Goal: Information Seeking & Learning: Learn about a topic

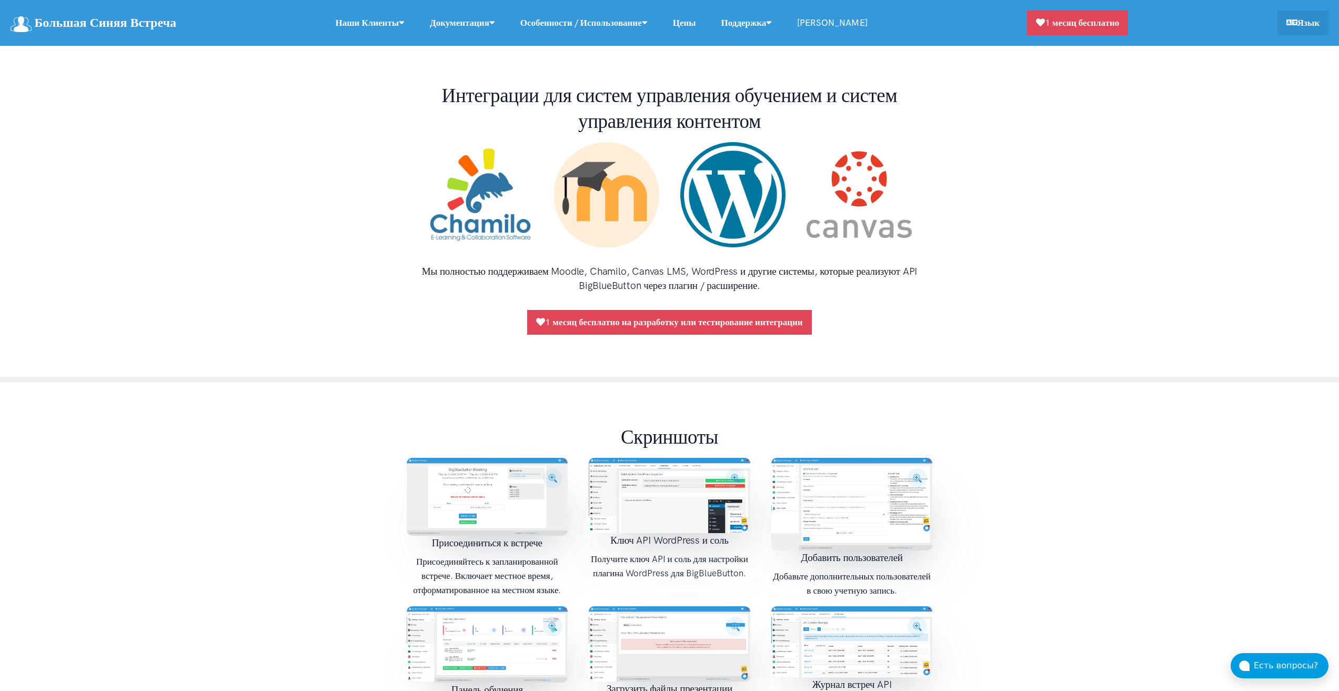
scroll to position [999, 0]
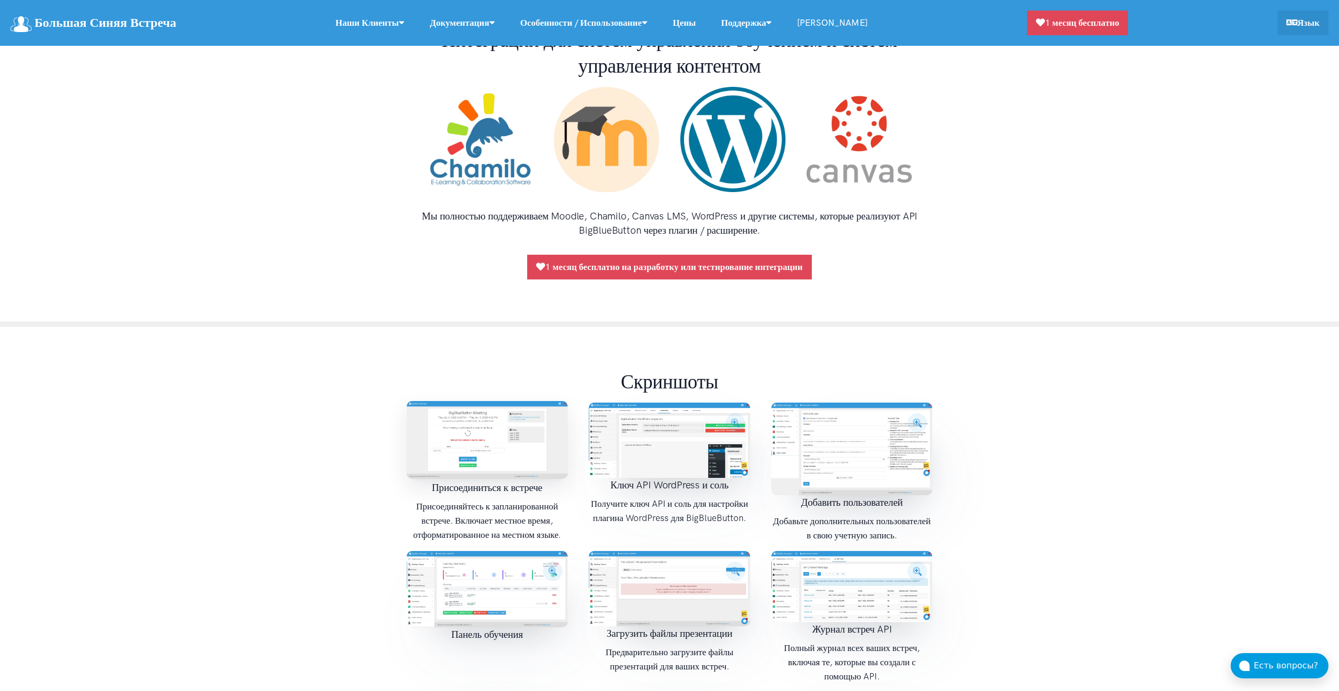
click at [478, 410] on img at bounding box center [487, 440] width 161 height 78
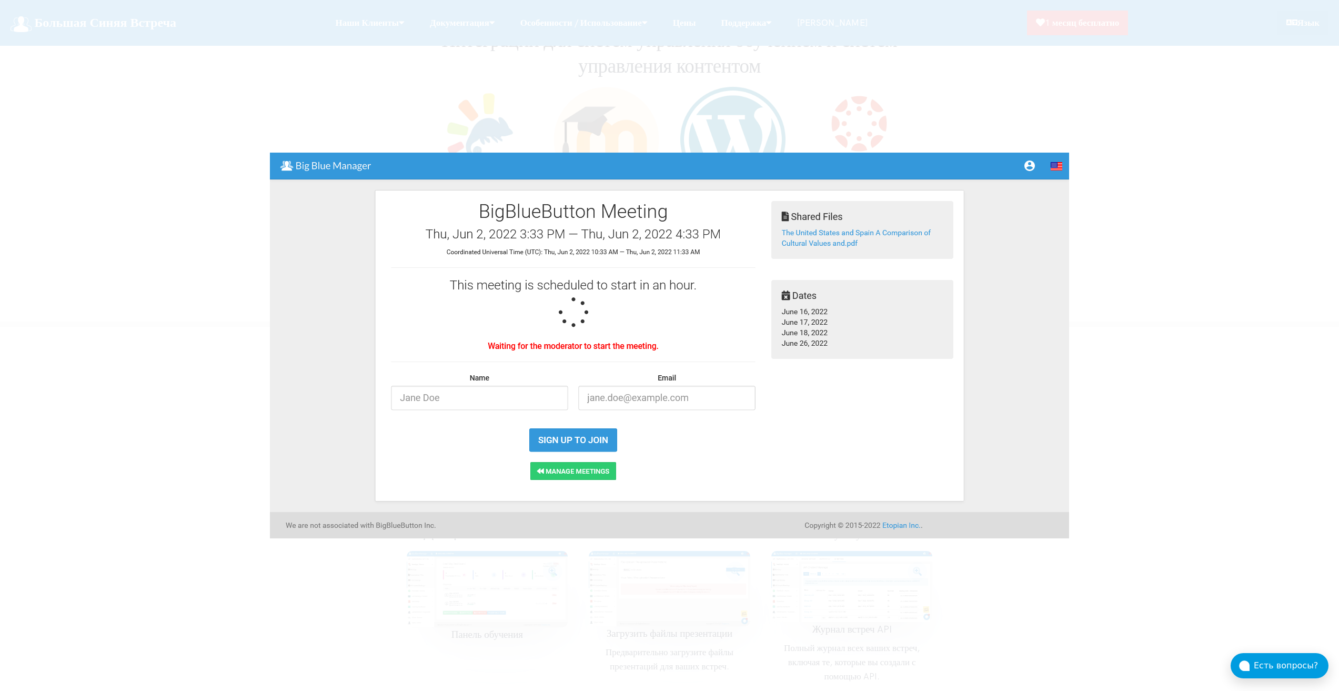
click at [921, 381] on img at bounding box center [669, 346] width 799 height 386
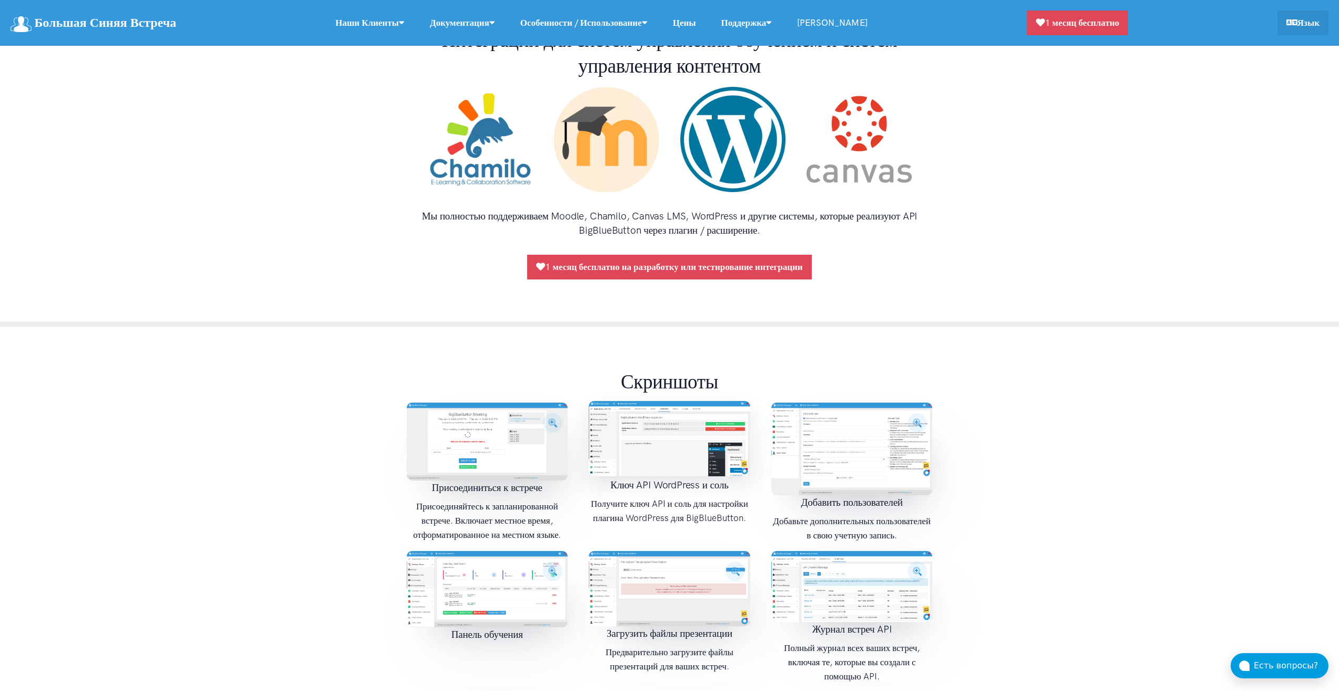
click at [712, 412] on img at bounding box center [669, 438] width 161 height 75
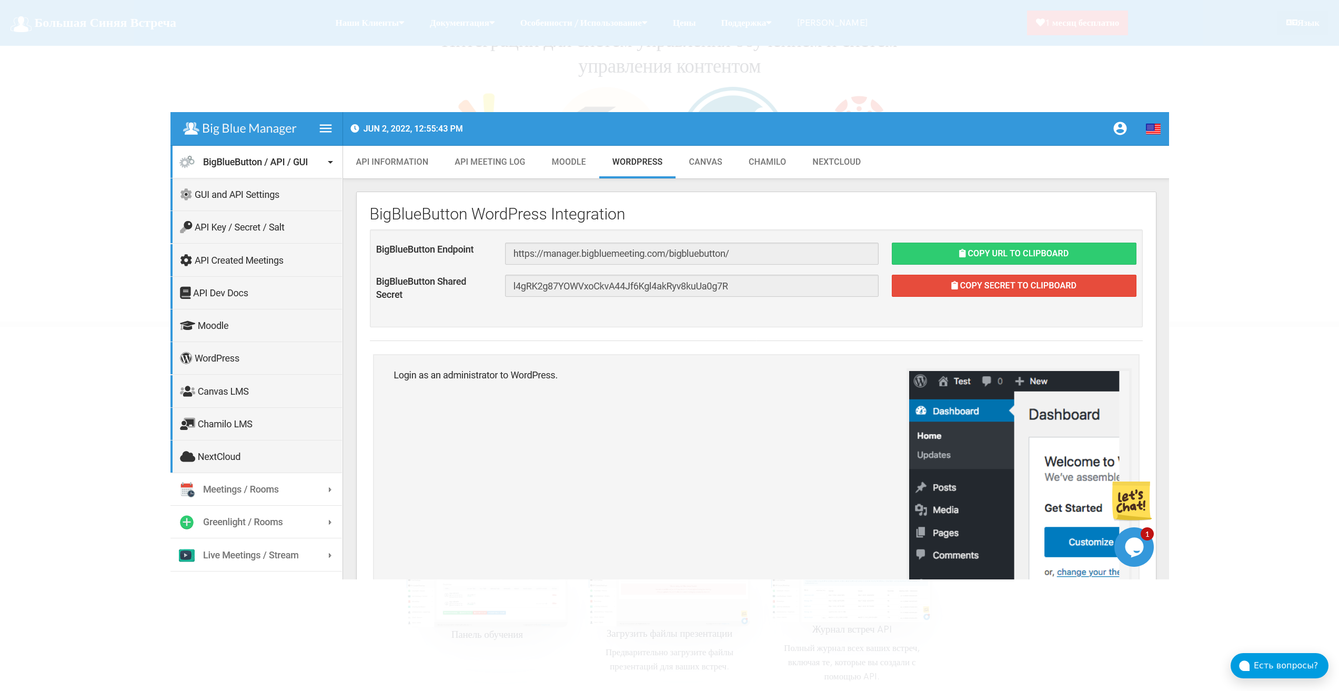
click at [1196, 291] on div at bounding box center [669, 345] width 1339 height 691
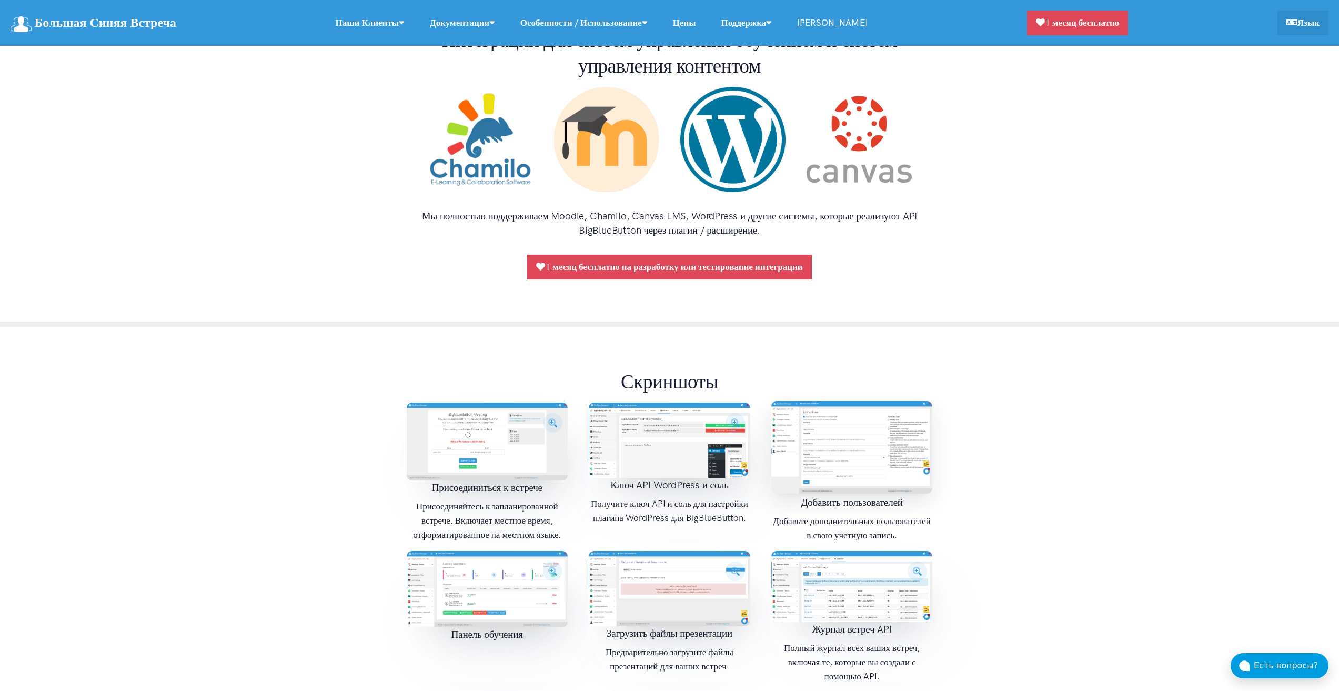
click at [858, 402] on img at bounding box center [851, 447] width 161 height 93
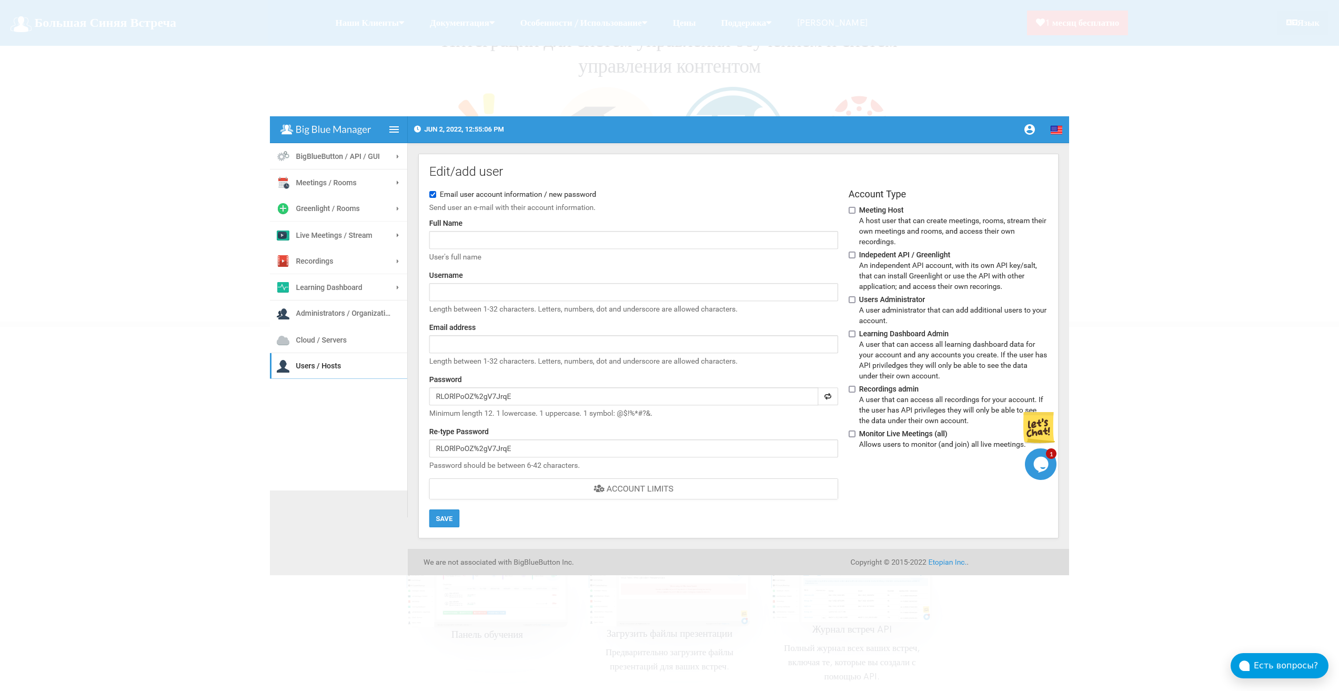
click at [1167, 311] on div at bounding box center [669, 345] width 1339 height 691
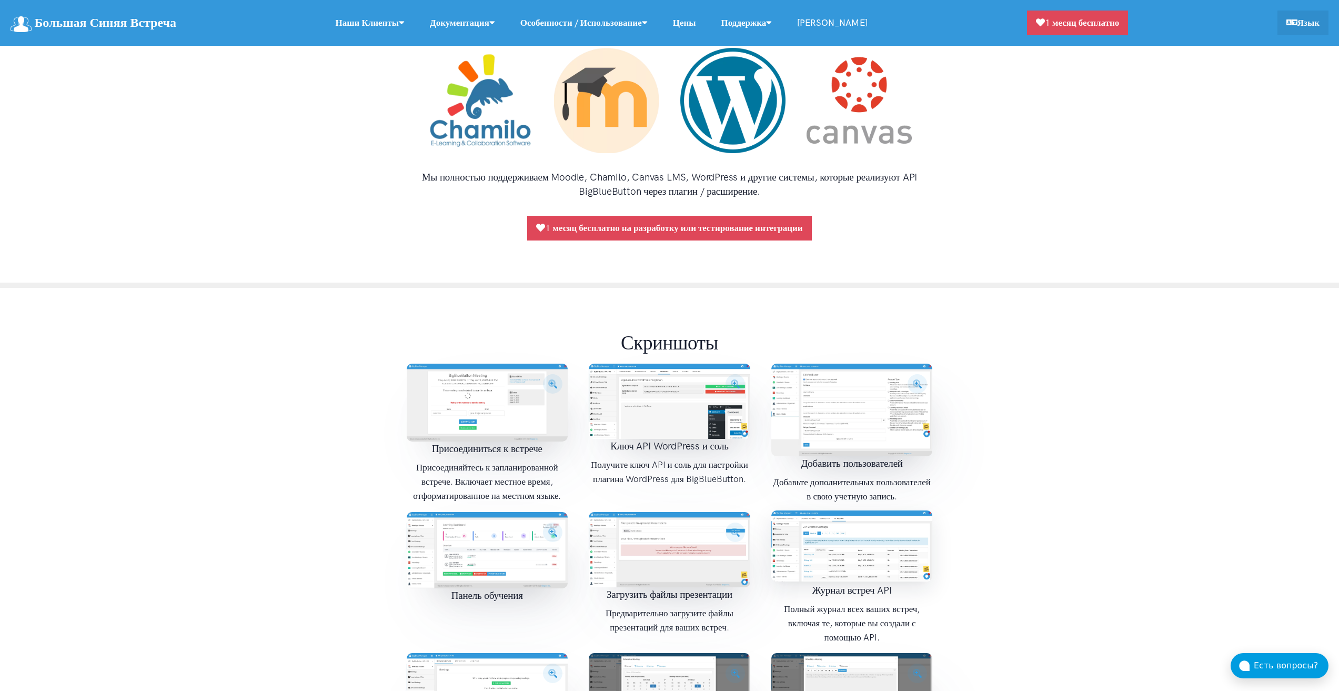
scroll to position [1210, 0]
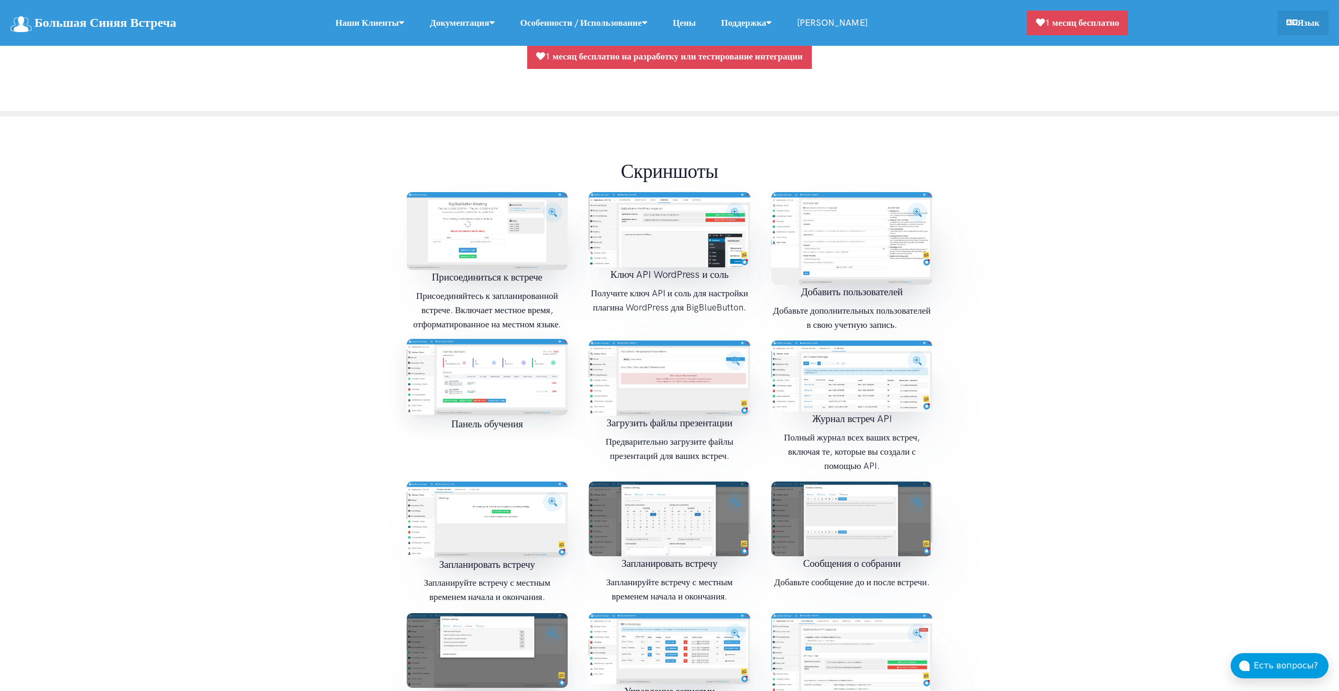
click at [515, 343] on img at bounding box center [487, 377] width 161 height 76
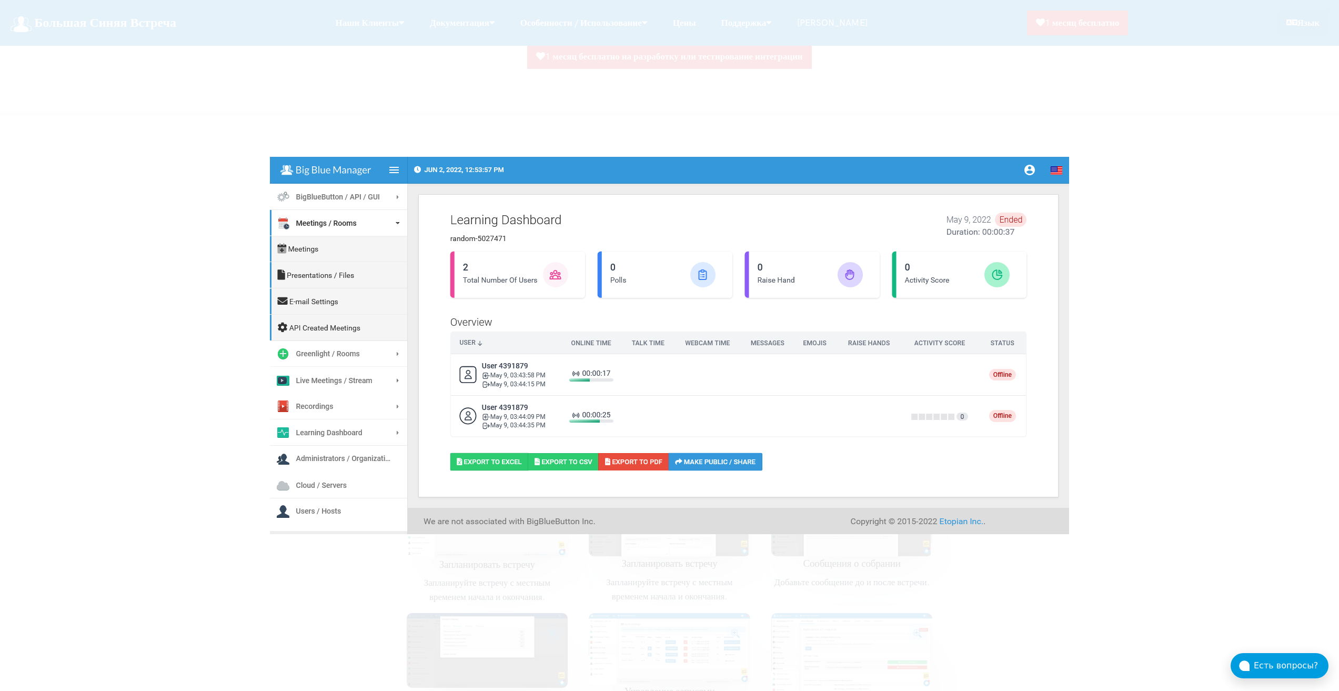
click at [1155, 319] on div at bounding box center [669, 345] width 1339 height 691
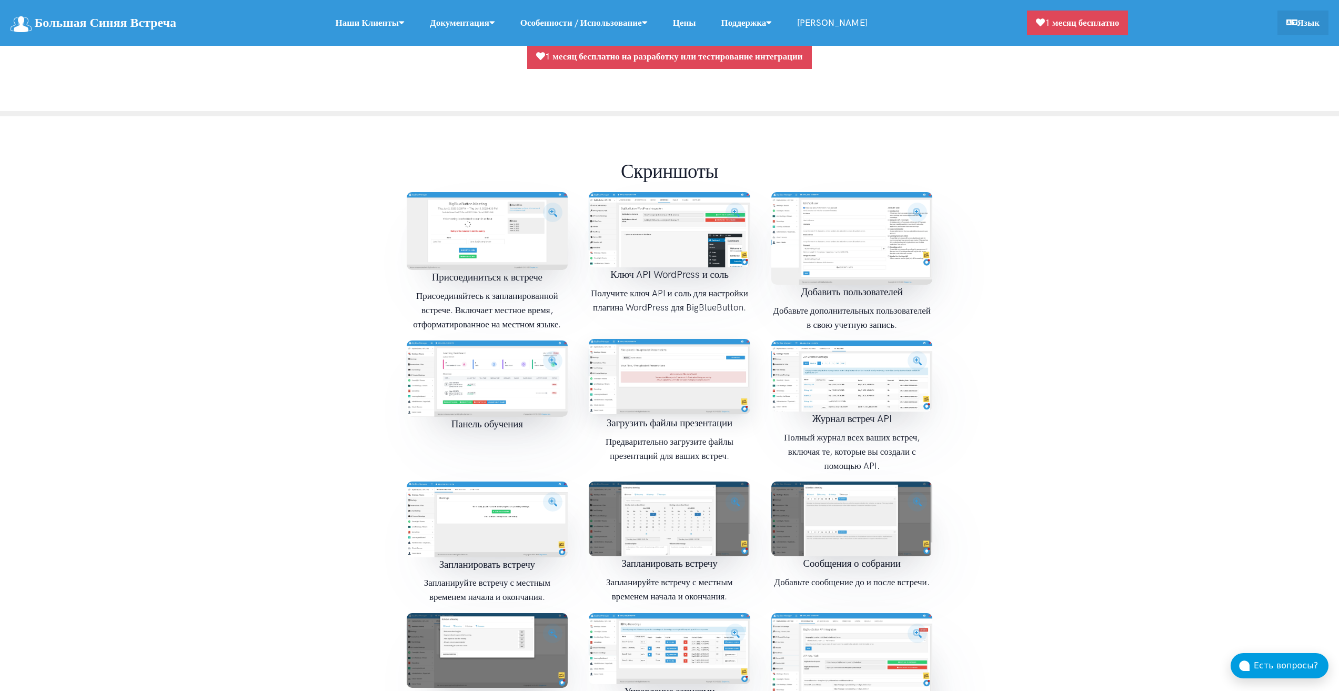
click at [715, 369] on img at bounding box center [669, 377] width 161 height 76
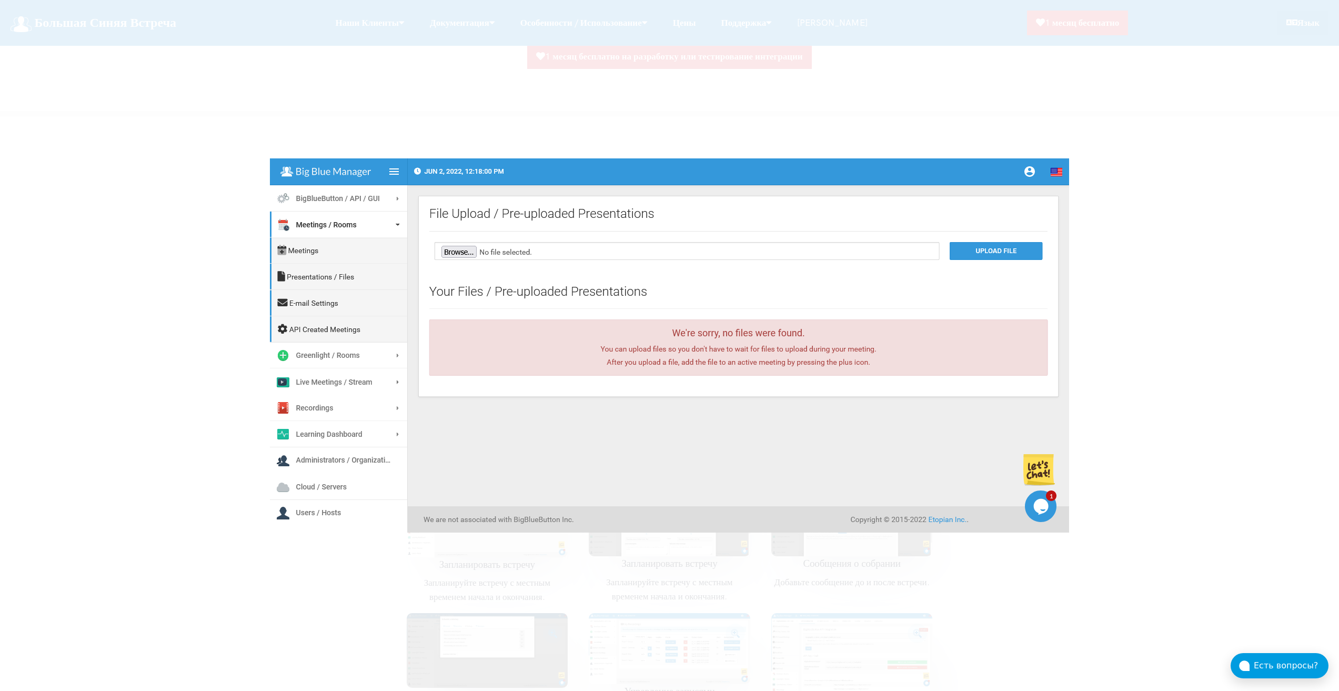
click at [1183, 304] on div at bounding box center [669, 345] width 1339 height 691
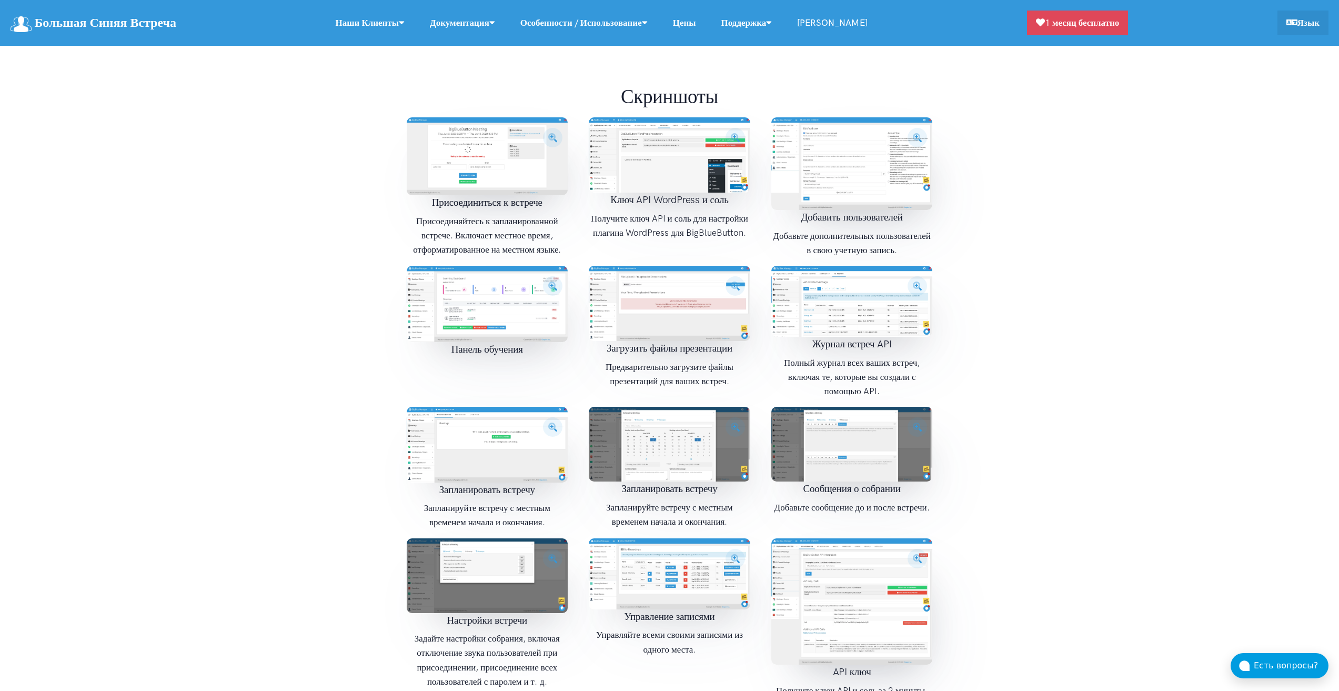
scroll to position [1315, 0]
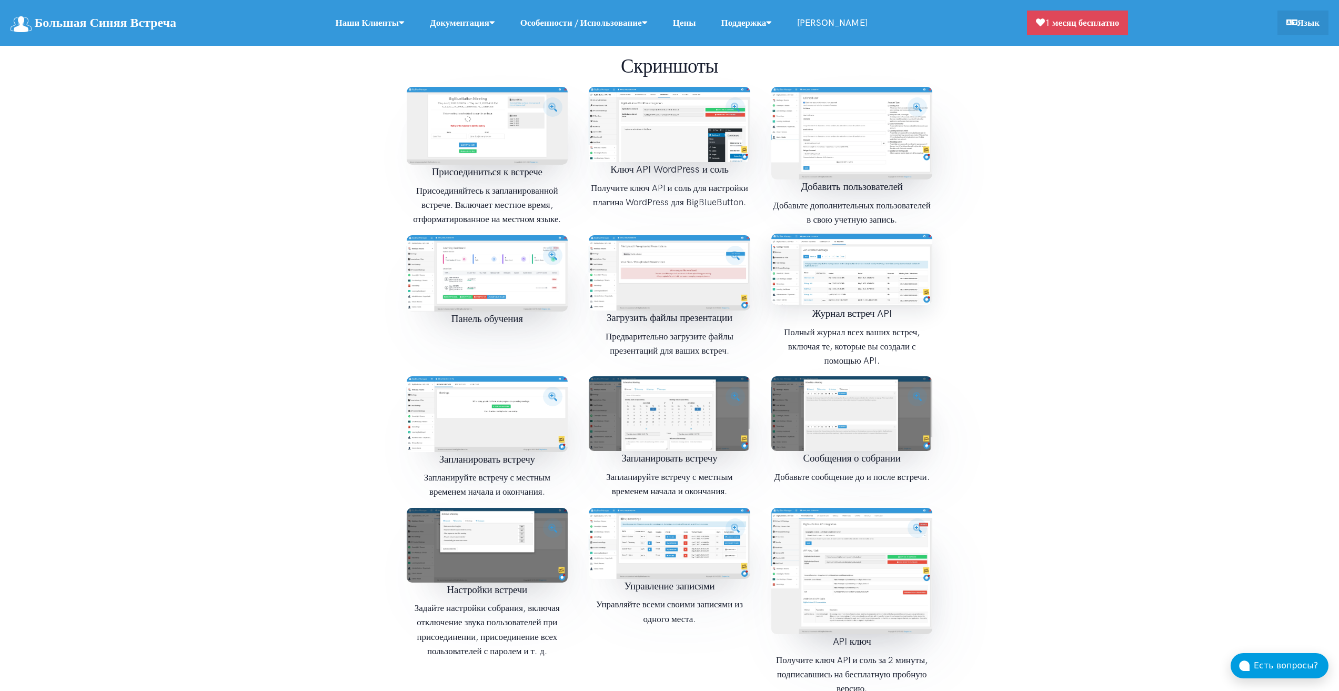
click at [859, 234] on img at bounding box center [851, 269] width 161 height 71
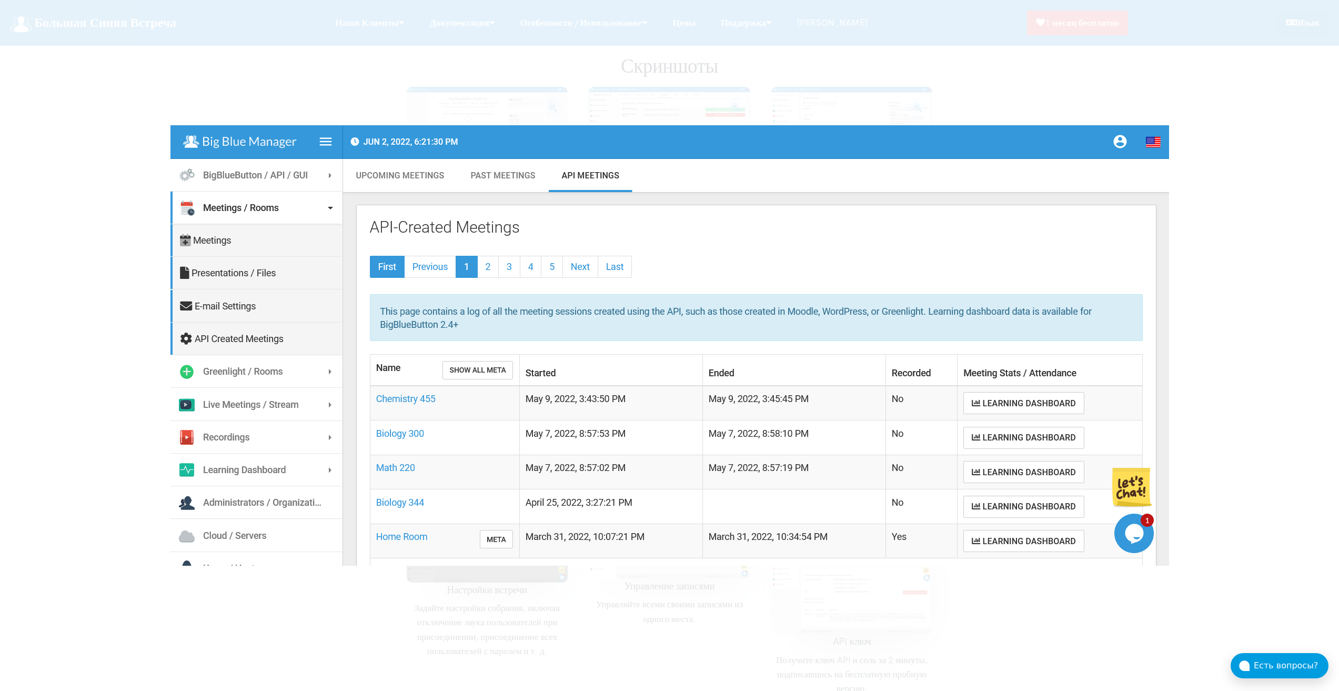
click at [1213, 295] on div at bounding box center [669, 345] width 1339 height 691
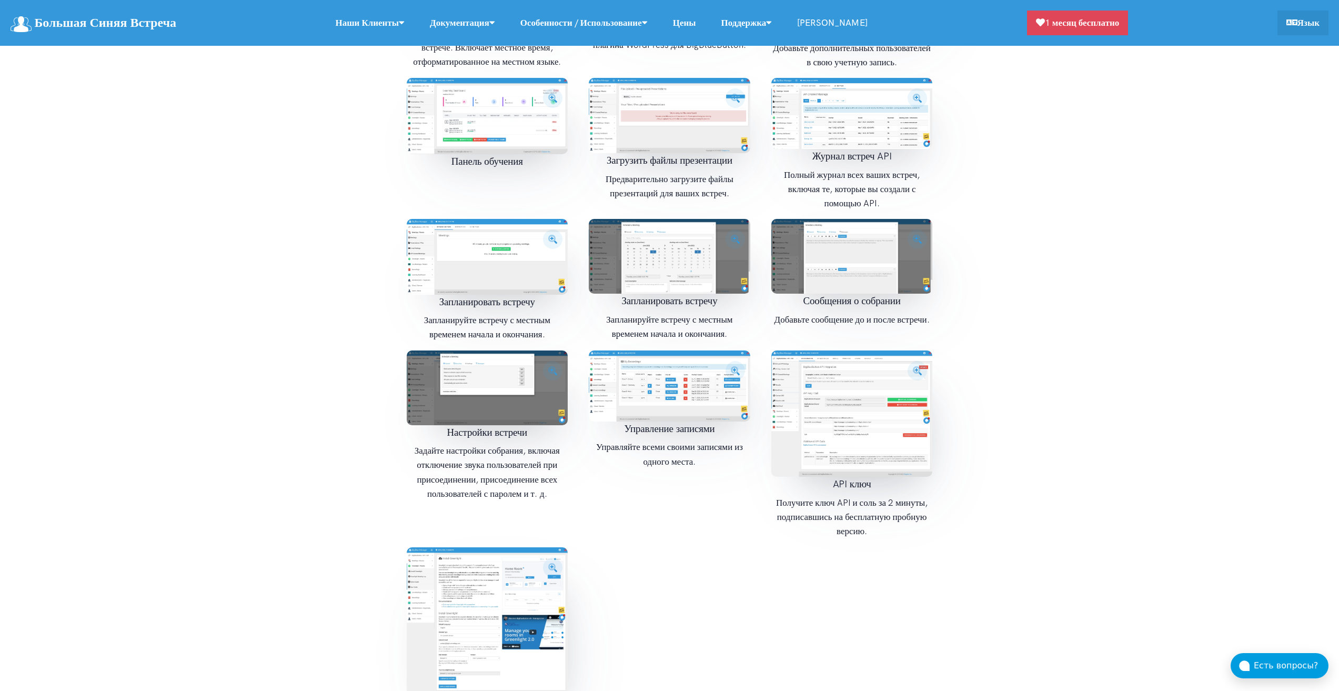
scroll to position [1473, 0]
click at [502, 235] on img at bounding box center [487, 254] width 161 height 75
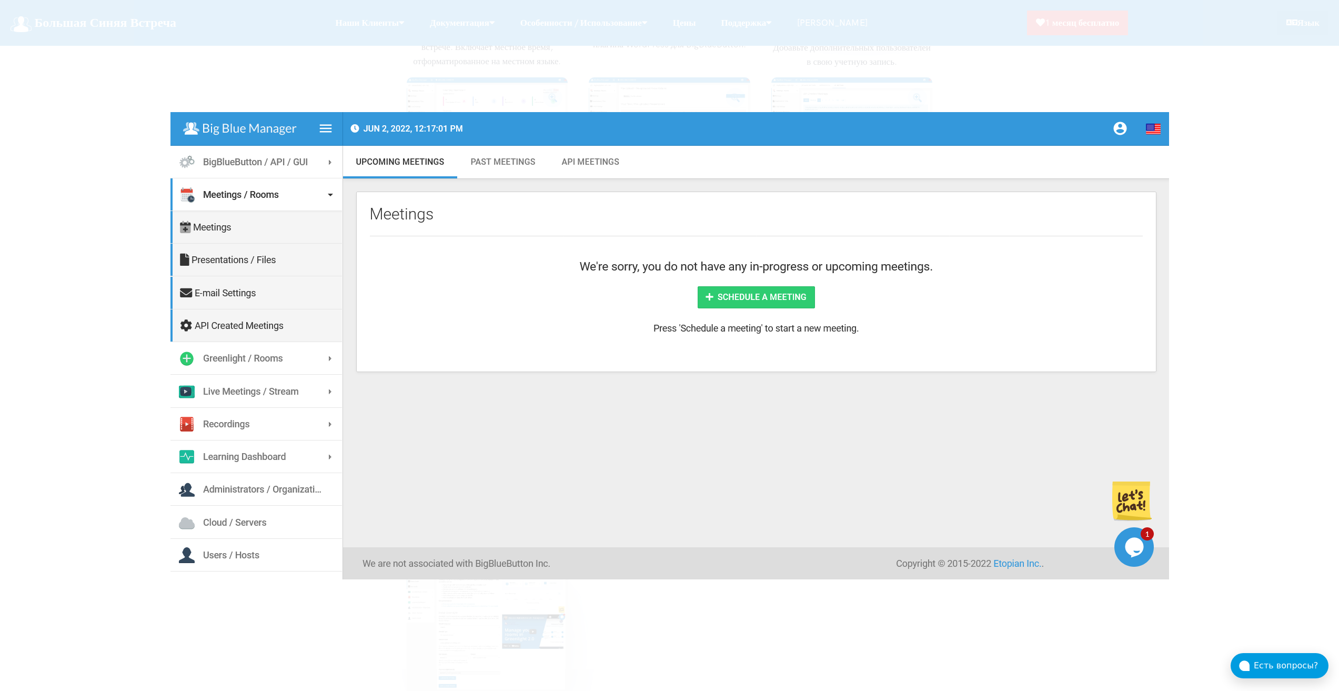
click at [1236, 268] on div at bounding box center [669, 345] width 1339 height 691
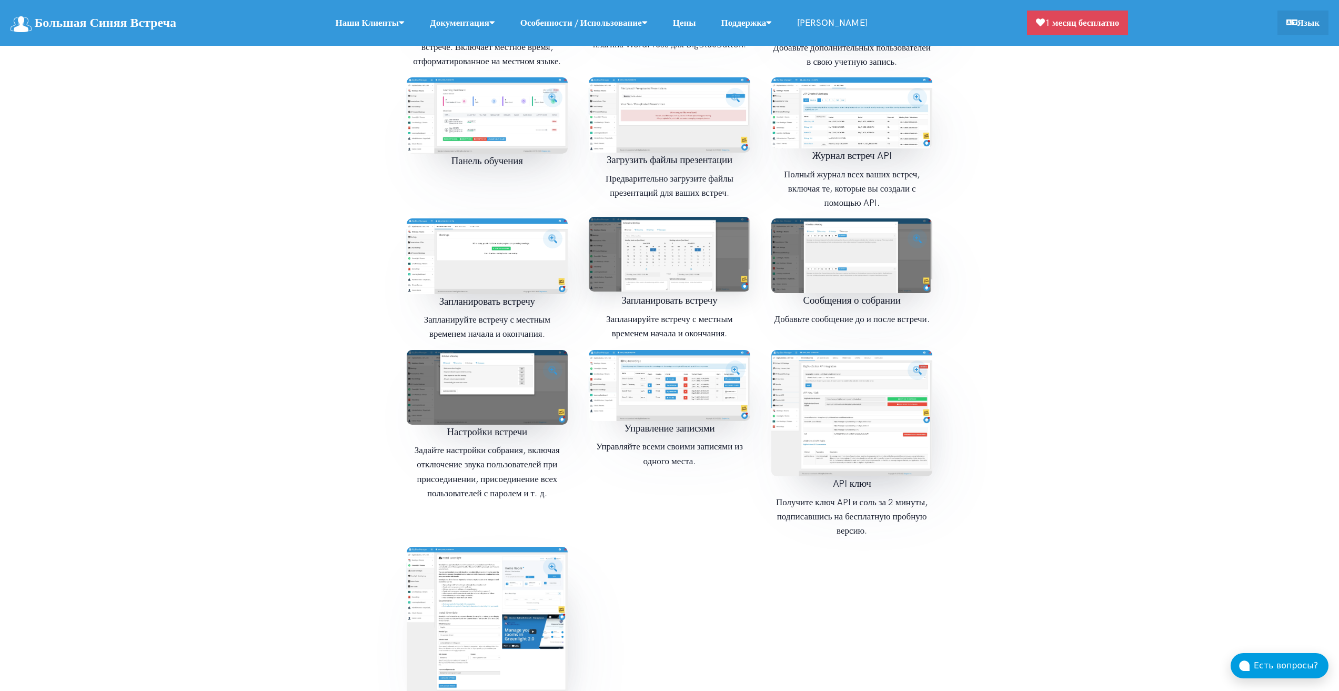
click at [660, 219] on img at bounding box center [669, 254] width 161 height 75
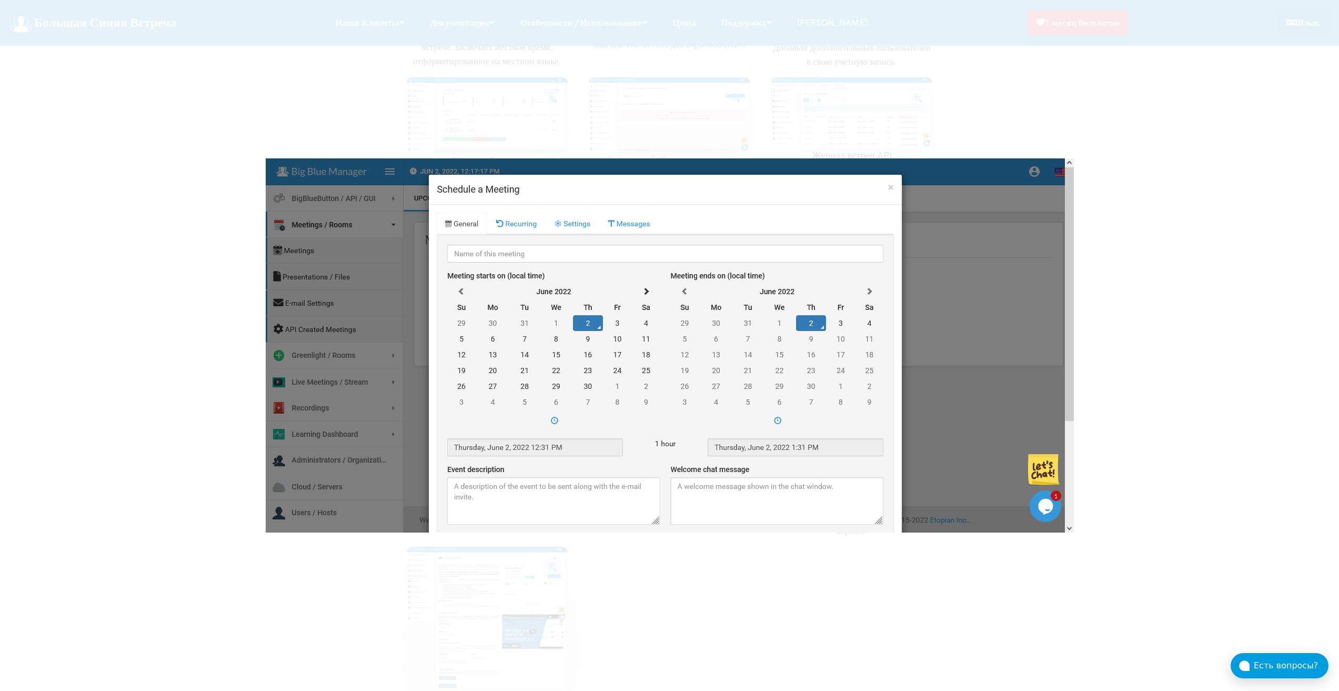
click at [1163, 251] on div at bounding box center [669, 345] width 1339 height 691
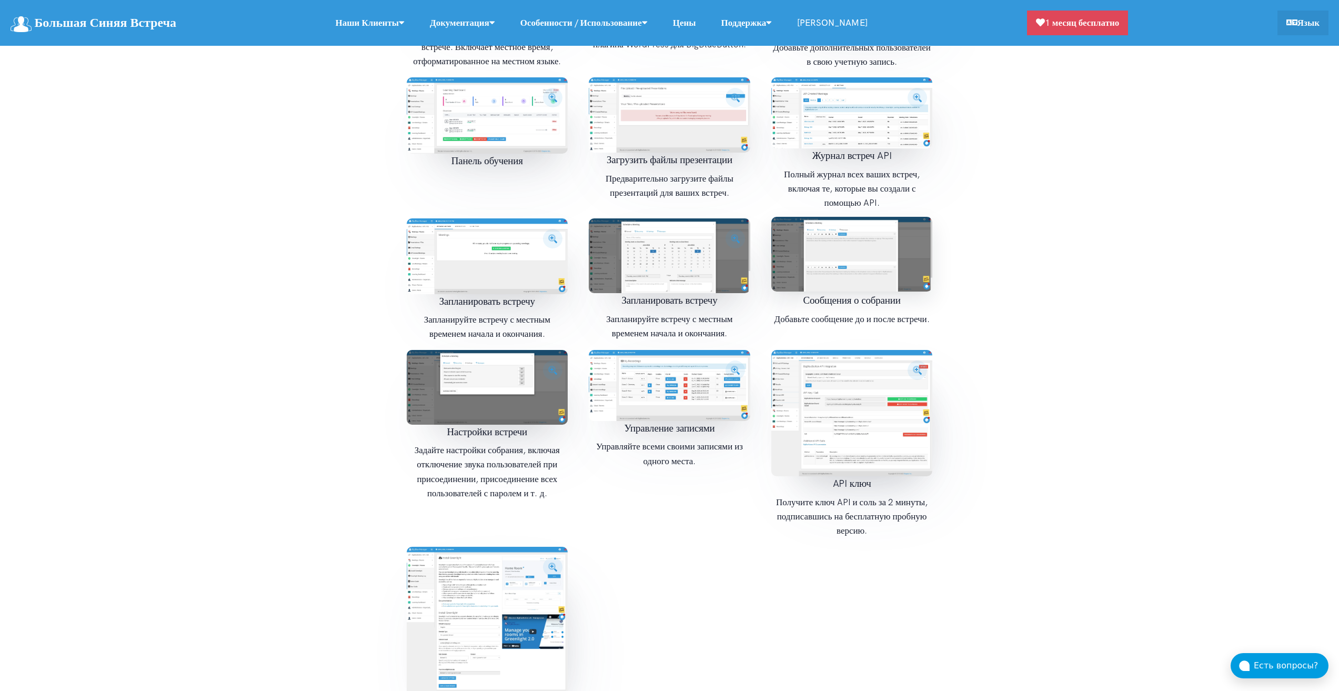
click at [847, 245] on img at bounding box center [851, 254] width 161 height 75
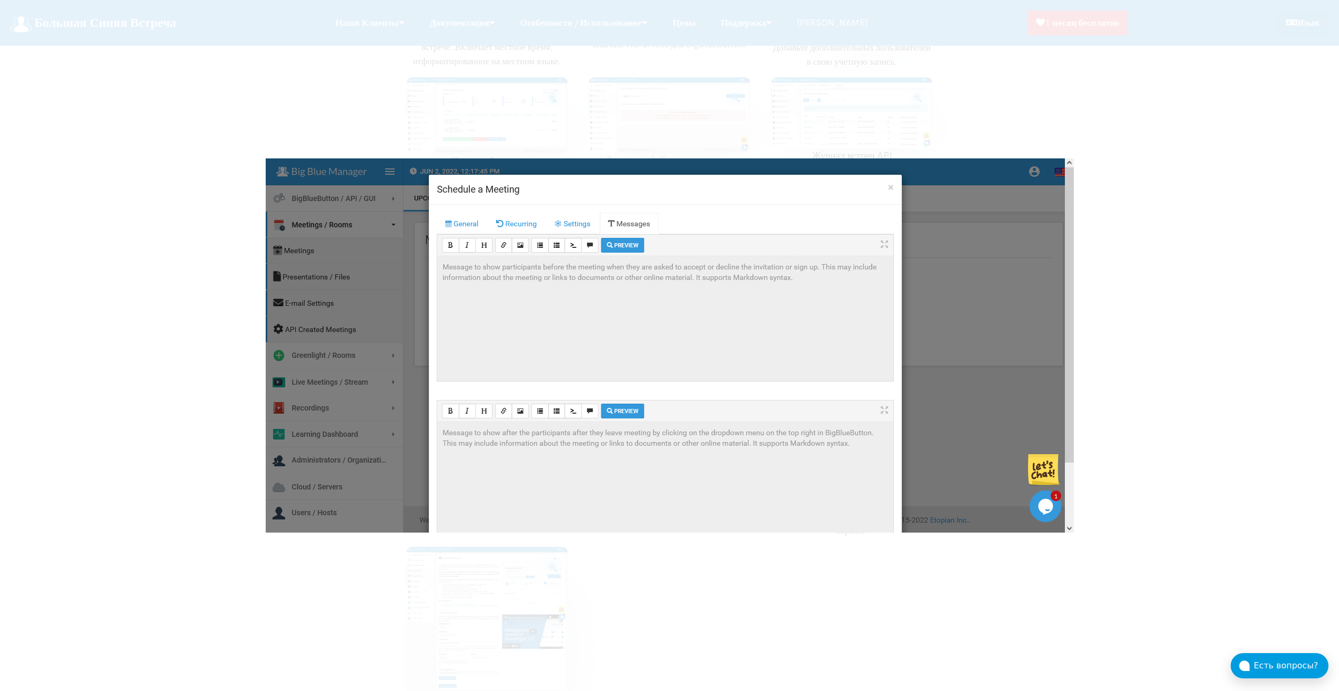
click at [1123, 240] on div at bounding box center [669, 345] width 1339 height 691
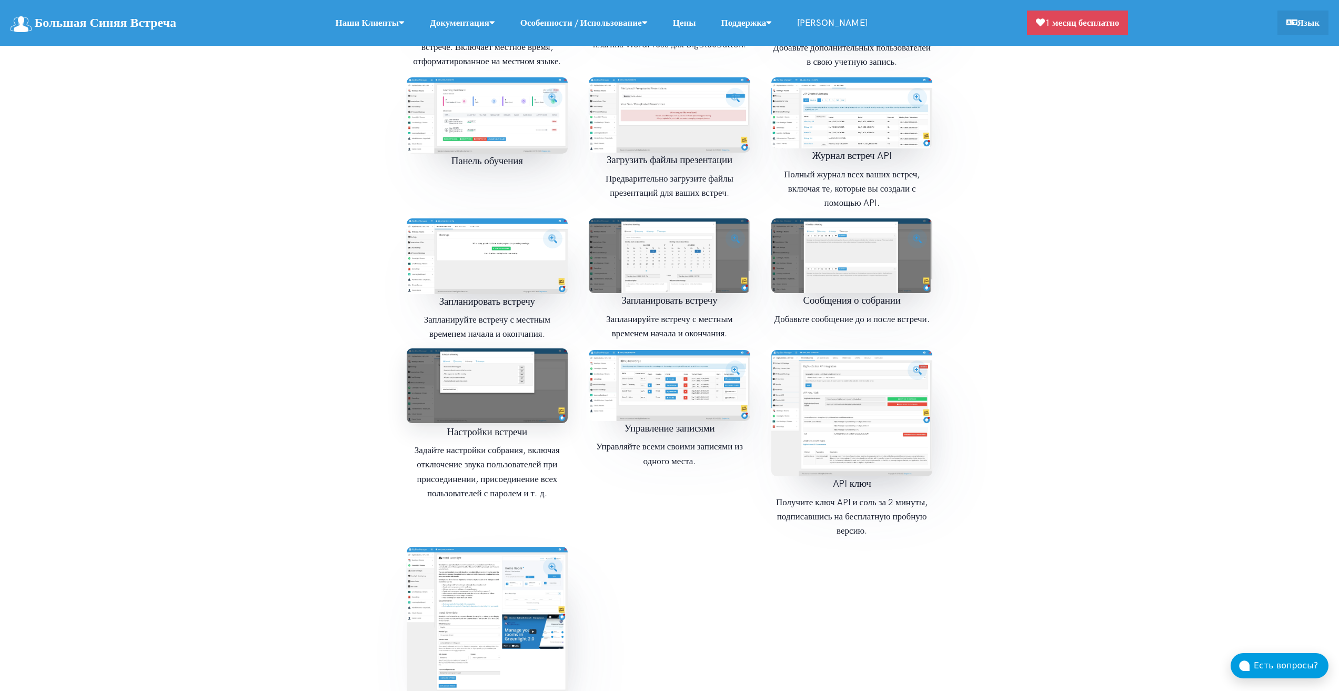
click at [528, 362] on img at bounding box center [487, 385] width 161 height 75
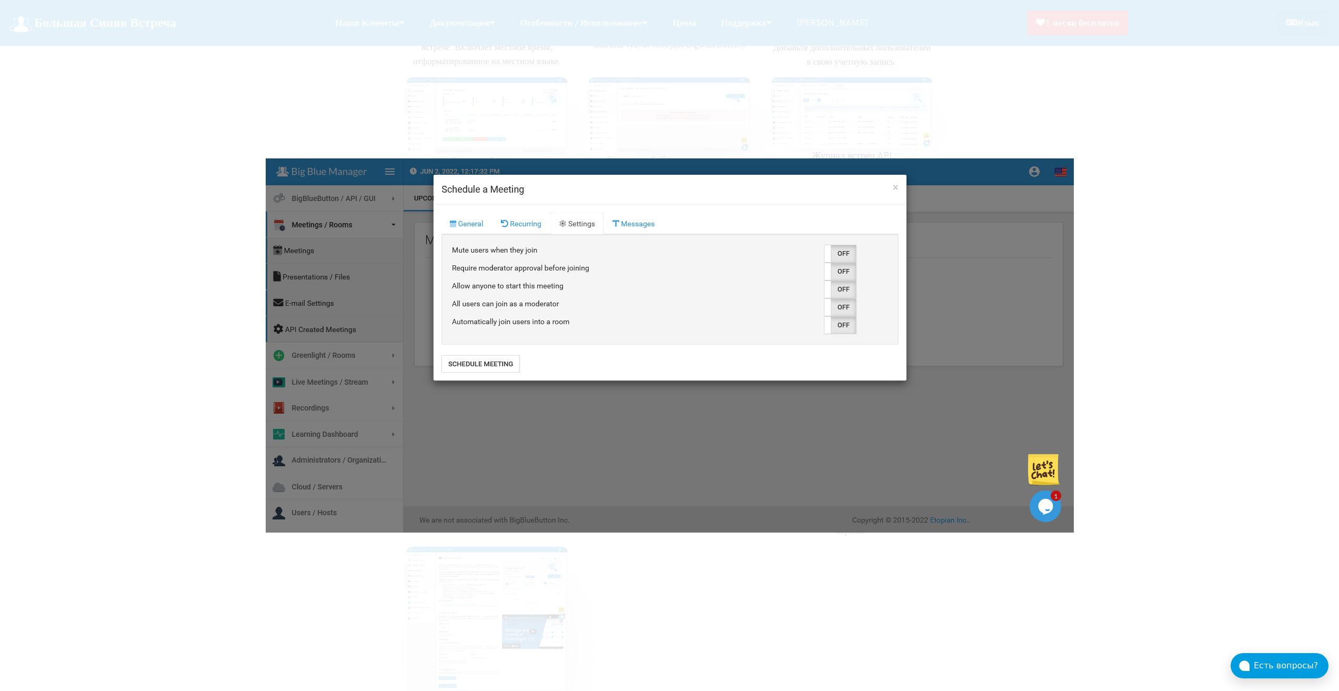
click at [1113, 288] on div at bounding box center [669, 345] width 1339 height 691
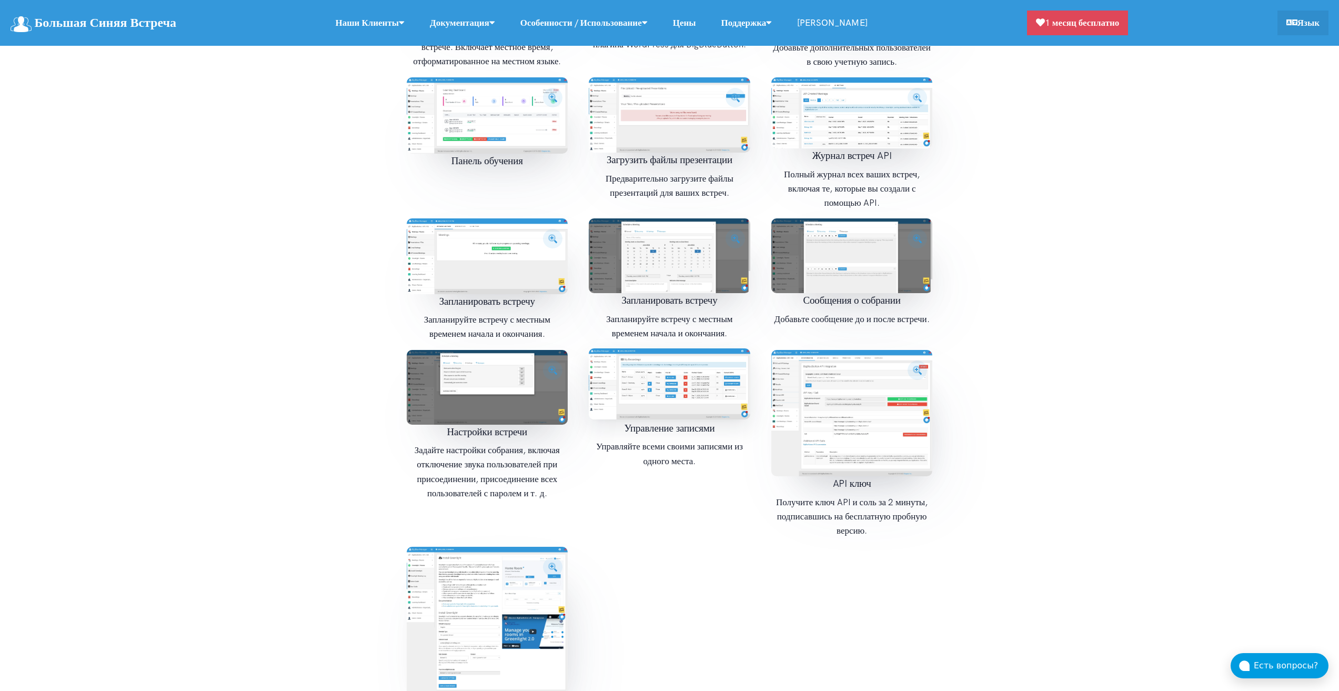
click at [702, 374] on img at bounding box center [669, 383] width 161 height 71
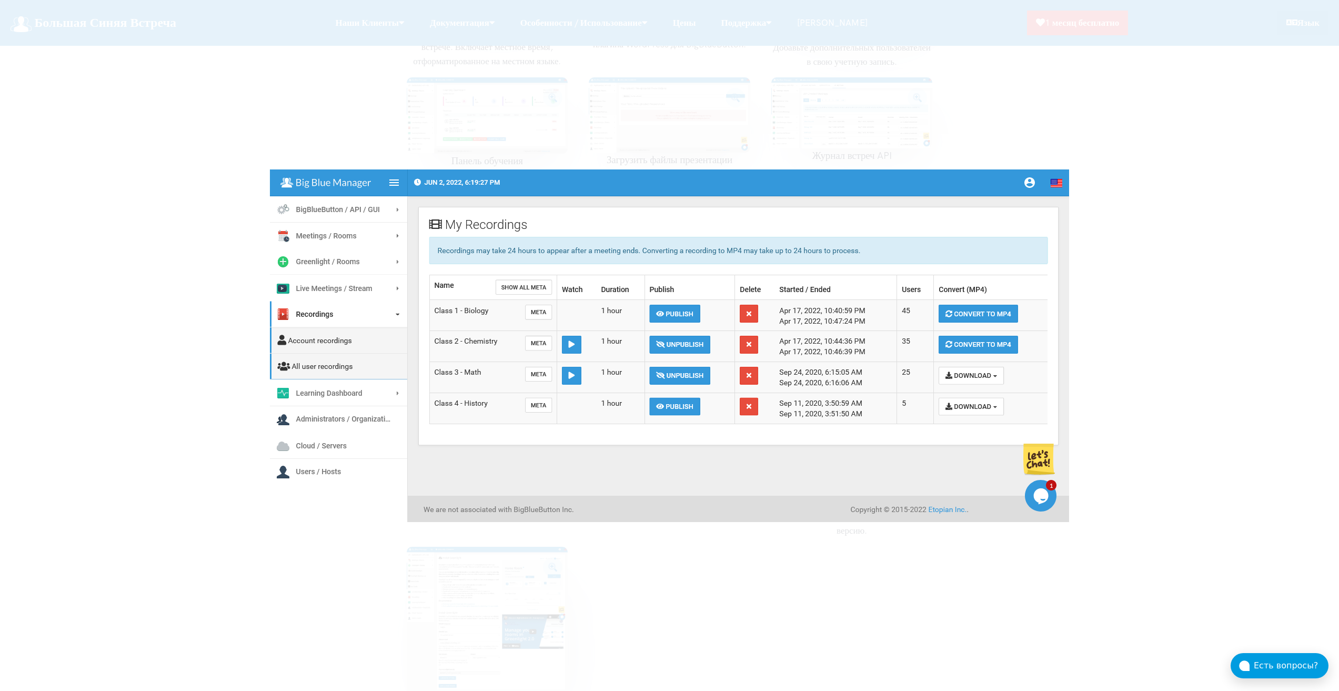
click at [1145, 248] on div at bounding box center [669, 345] width 1339 height 691
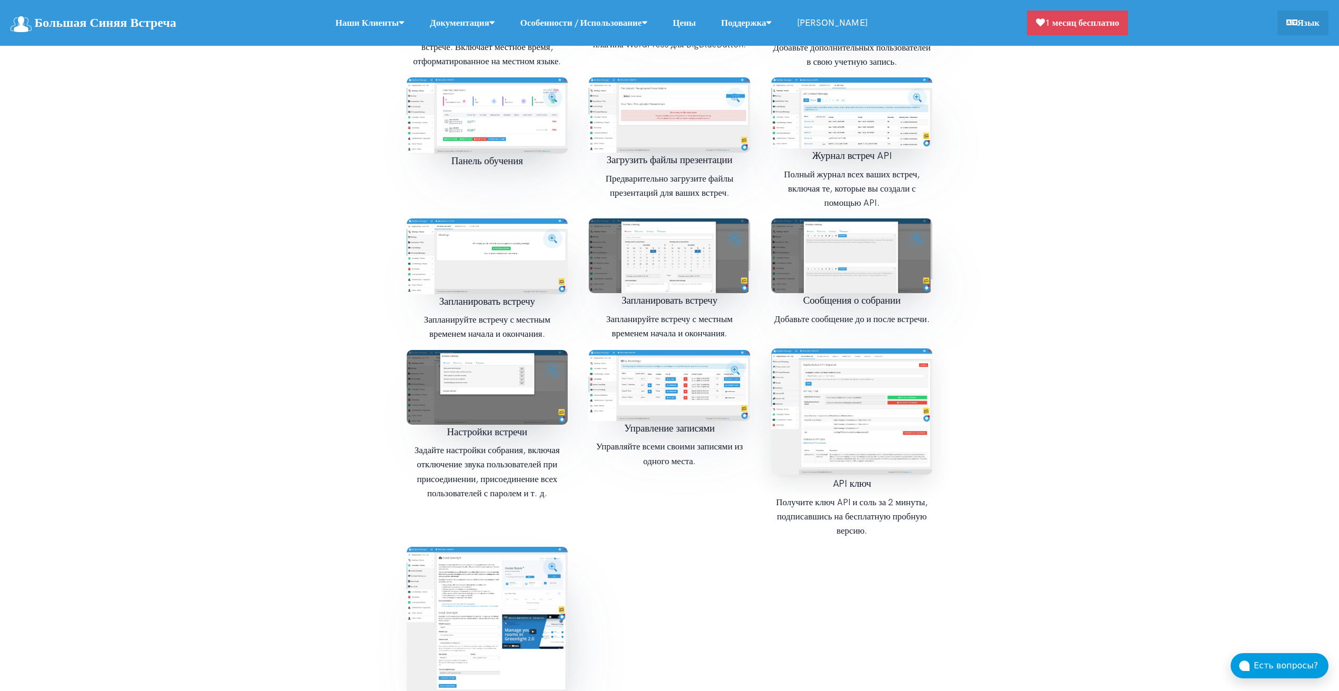
click at [861, 376] on img at bounding box center [851, 411] width 161 height 127
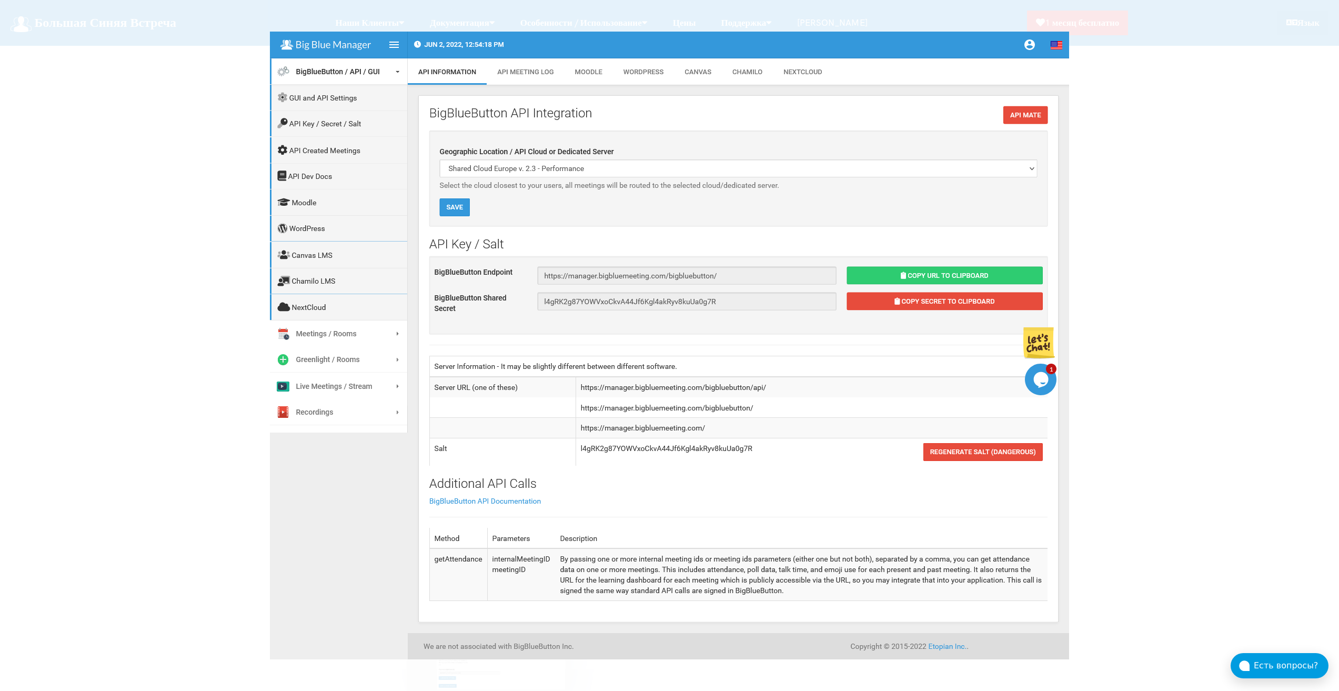
click at [1141, 270] on div at bounding box center [669, 345] width 1339 height 691
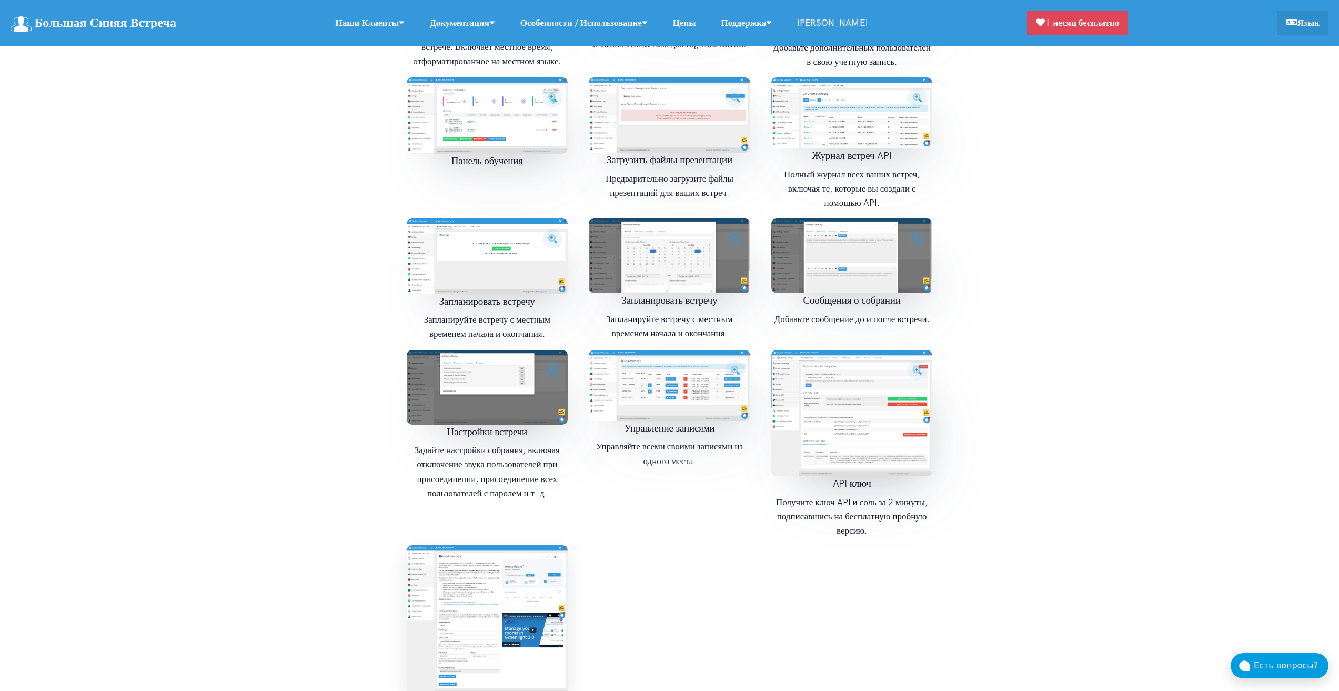
click at [508, 600] on img at bounding box center [487, 620] width 161 height 151
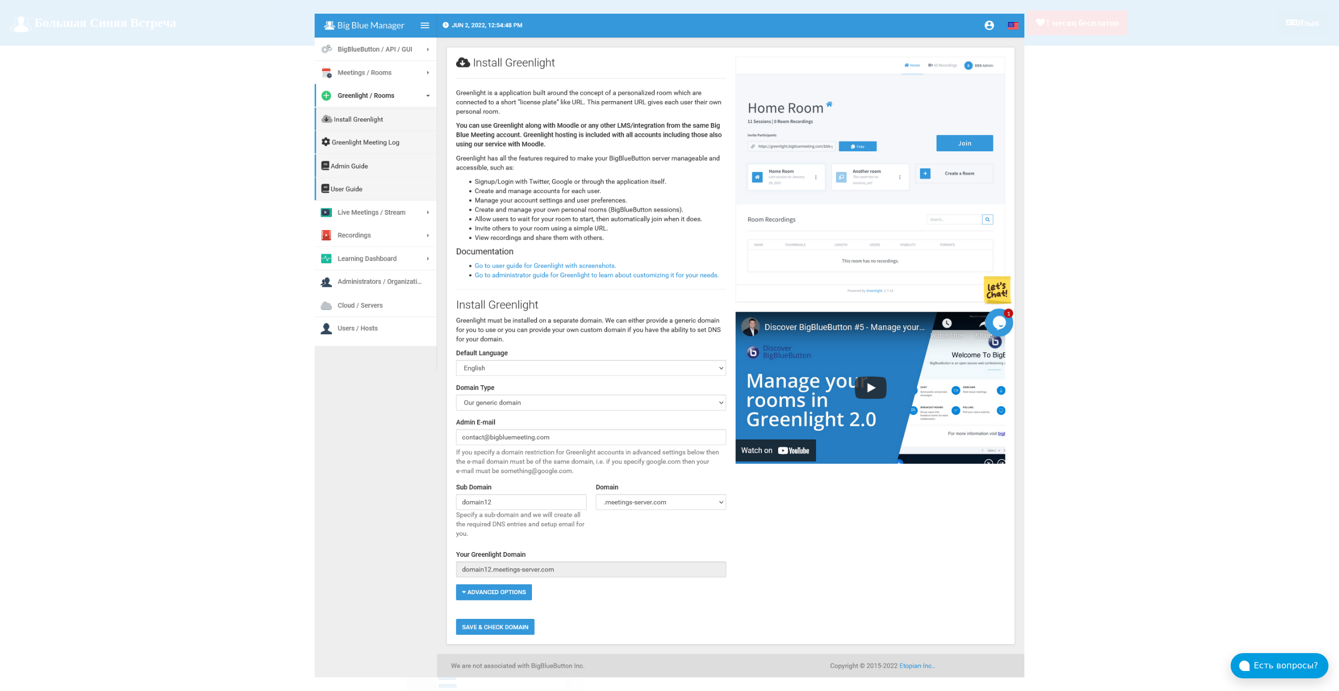
click at [1149, 305] on div at bounding box center [669, 345] width 1339 height 691
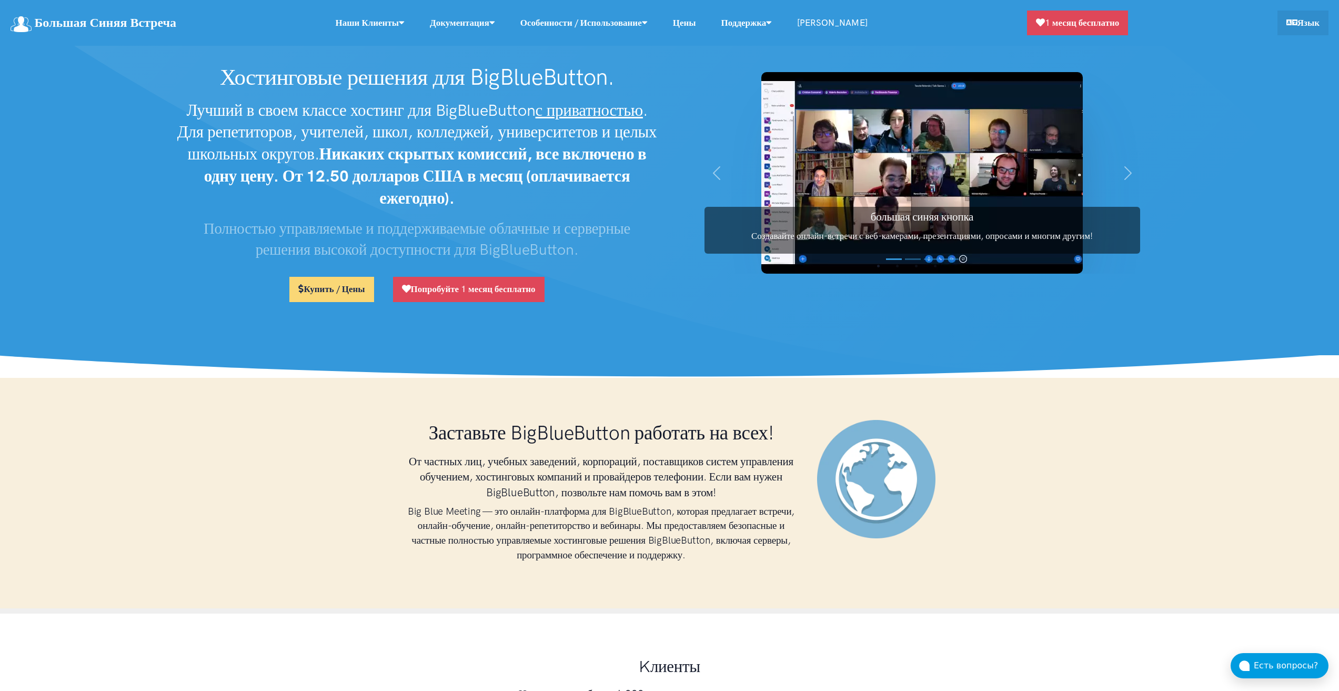
scroll to position [0, 0]
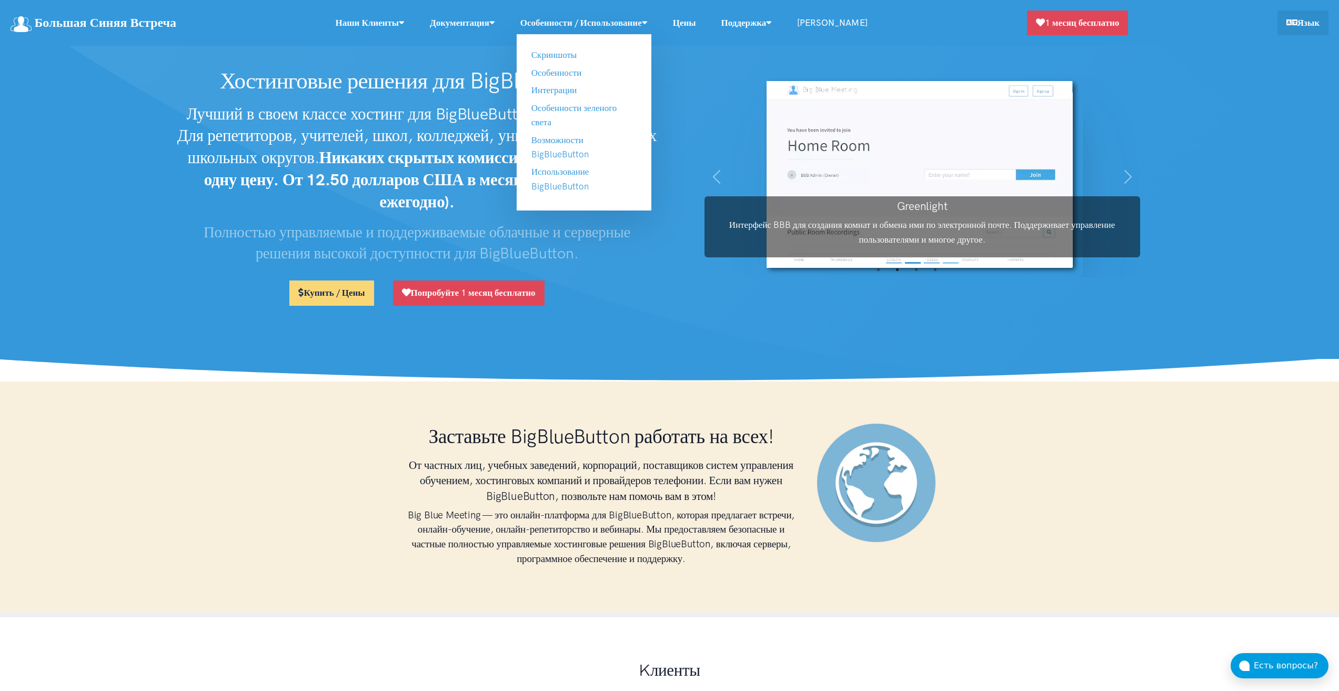
click at [609, 17] on link "Особенности / Использование" at bounding box center [584, 23] width 153 height 23
click at [567, 92] on link "Интеграции" at bounding box center [554, 90] width 46 height 11
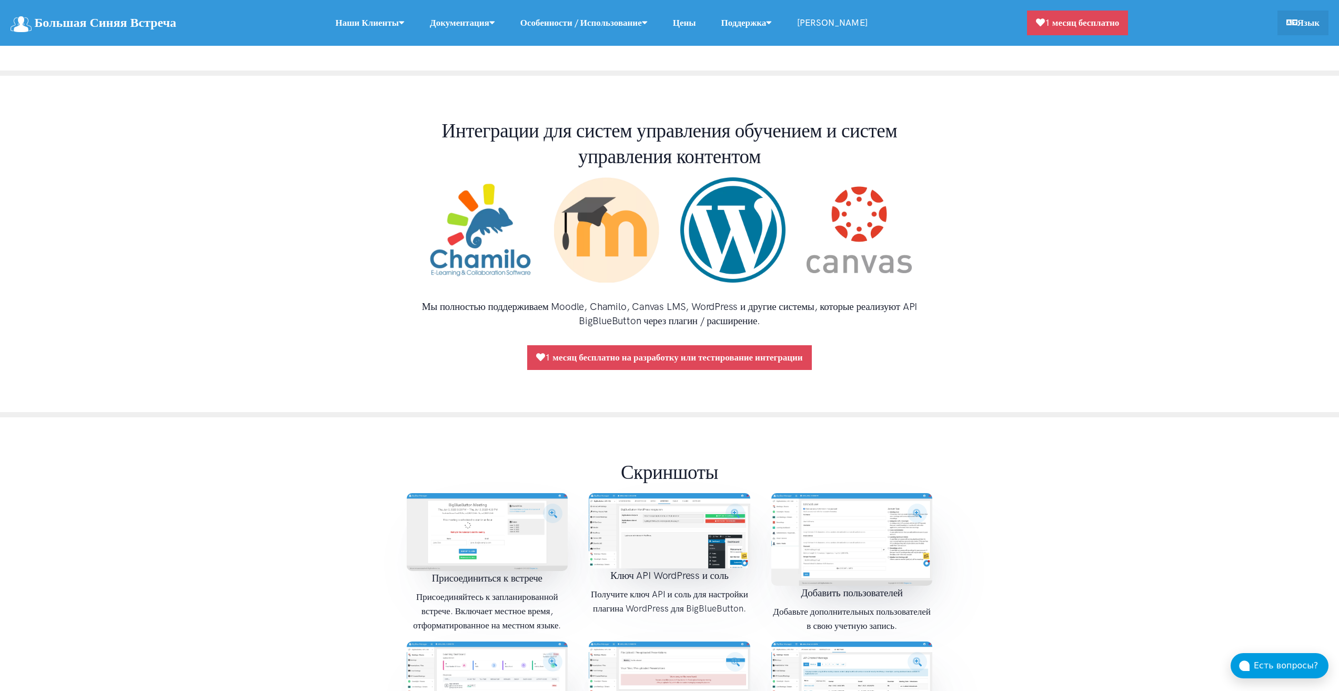
scroll to position [910, 0]
click at [698, 27] on link "Цены" at bounding box center [684, 23] width 48 height 23
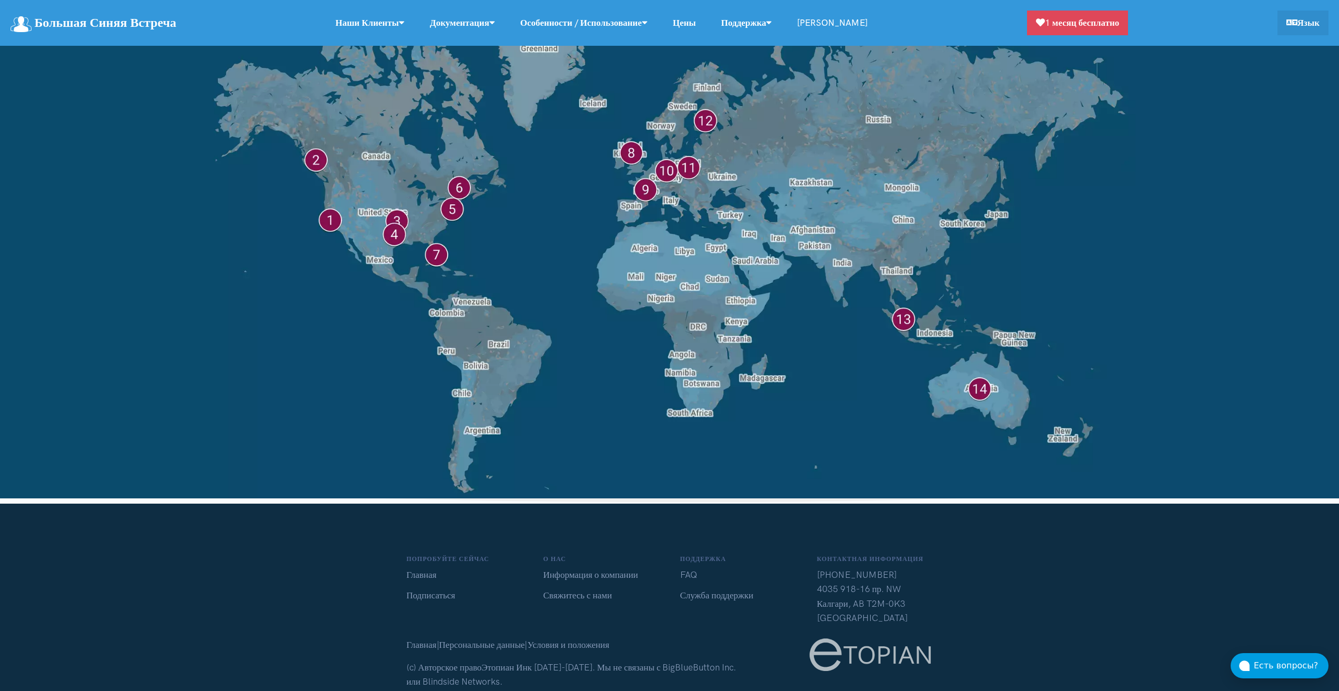
scroll to position [8862, 0]
